Goal: Task Accomplishment & Management: Manage account settings

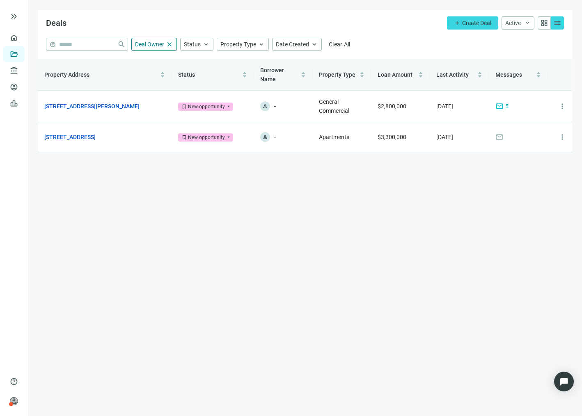
click at [482, 229] on main "Deals add Create Deal Active keyboard_arrow_down grid_view menu help close Deal…" at bounding box center [305, 208] width 554 height 416
click at [482, 241] on main "Deals add Create Deal Active keyboard_arrow_down grid_view menu help close Deal…" at bounding box center [305, 208] width 554 height 416
click at [95, 133] on link "[STREET_ADDRESS]" at bounding box center [69, 137] width 51 height 9
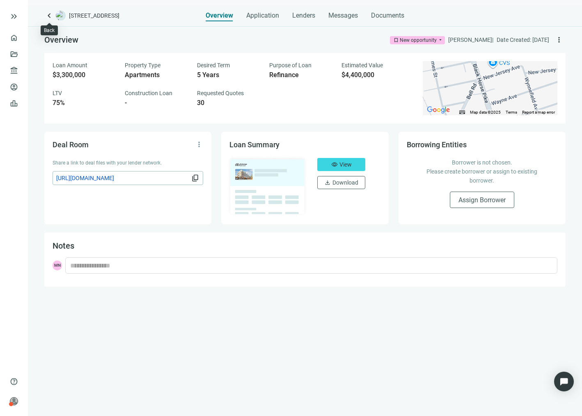
click at [51, 21] on span "keyboard_arrow_left" at bounding box center [49, 16] width 10 height 10
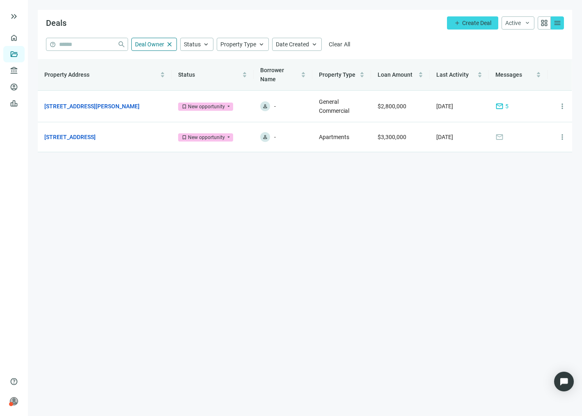
click at [425, 205] on main "Deals add Create Deal Active keyboard_arrow_down grid_view menu help close Deal…" at bounding box center [305, 208] width 554 height 416
